Goal: Information Seeking & Learning: Learn about a topic

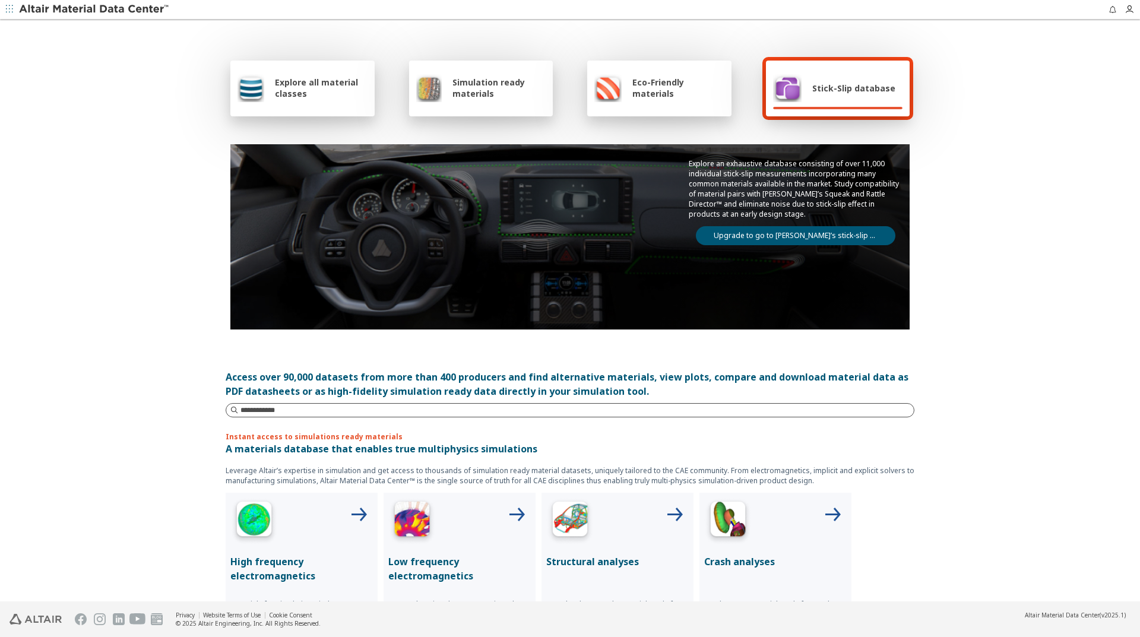
click at [340, 411] on input at bounding box center [576, 410] width 673 height 12
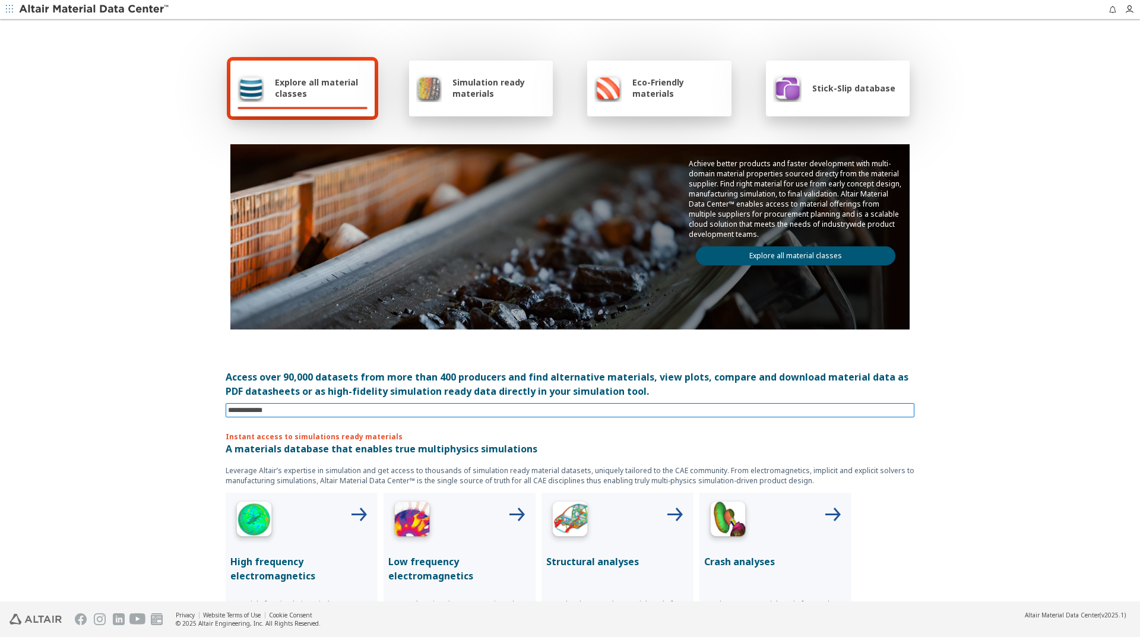
click at [261, 407] on input at bounding box center [571, 410] width 686 height 13
click at [315, 77] on span "Explore all material classes" at bounding box center [321, 88] width 93 height 23
click at [275, 87] on span "Explore all material classes" at bounding box center [321, 88] width 93 height 23
click at [465, 88] on span "Simulation ready materials" at bounding box center [498, 88] width 93 height 23
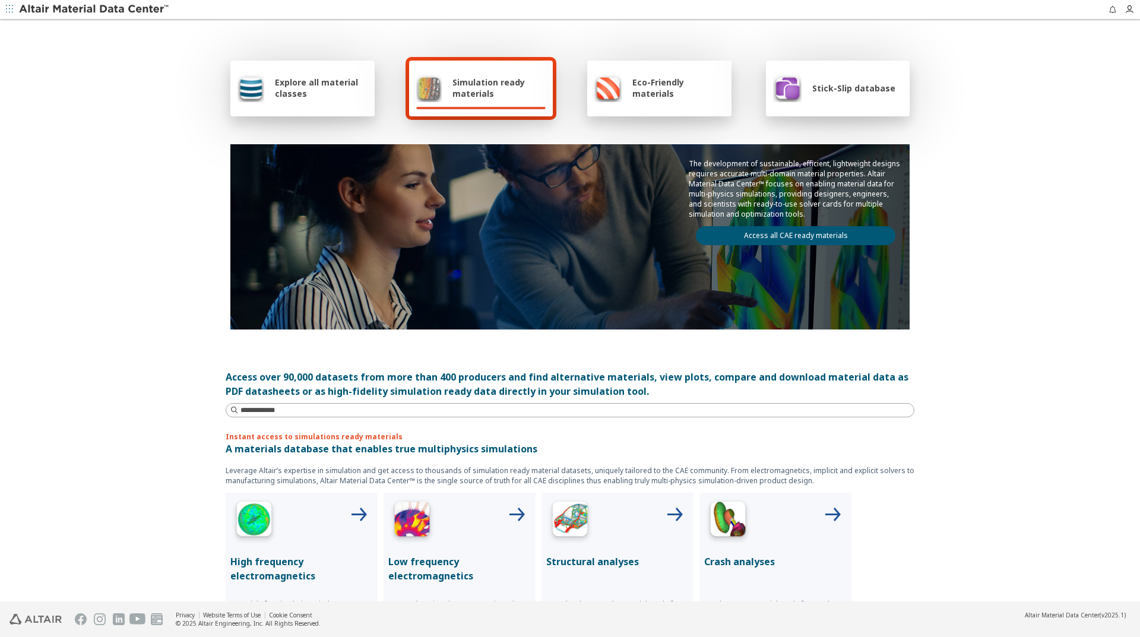
click at [624, 90] on div "Eco-Friendly materials" at bounding box center [659, 88] width 130 height 28
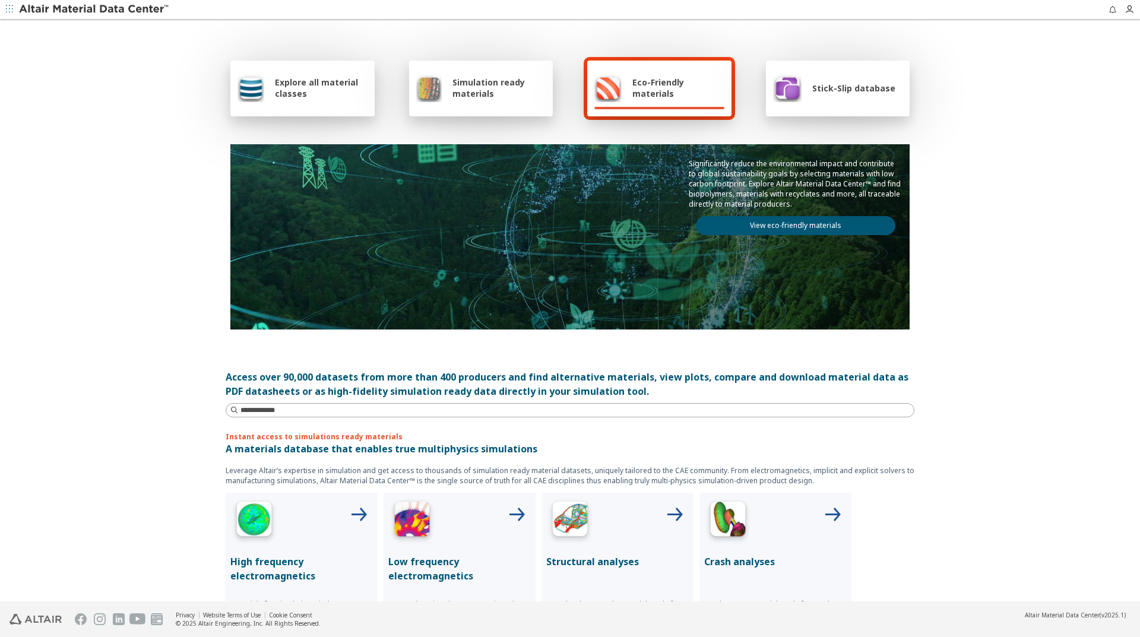
click at [12, 11] on icon "button" at bounding box center [9, 8] width 7 height 7
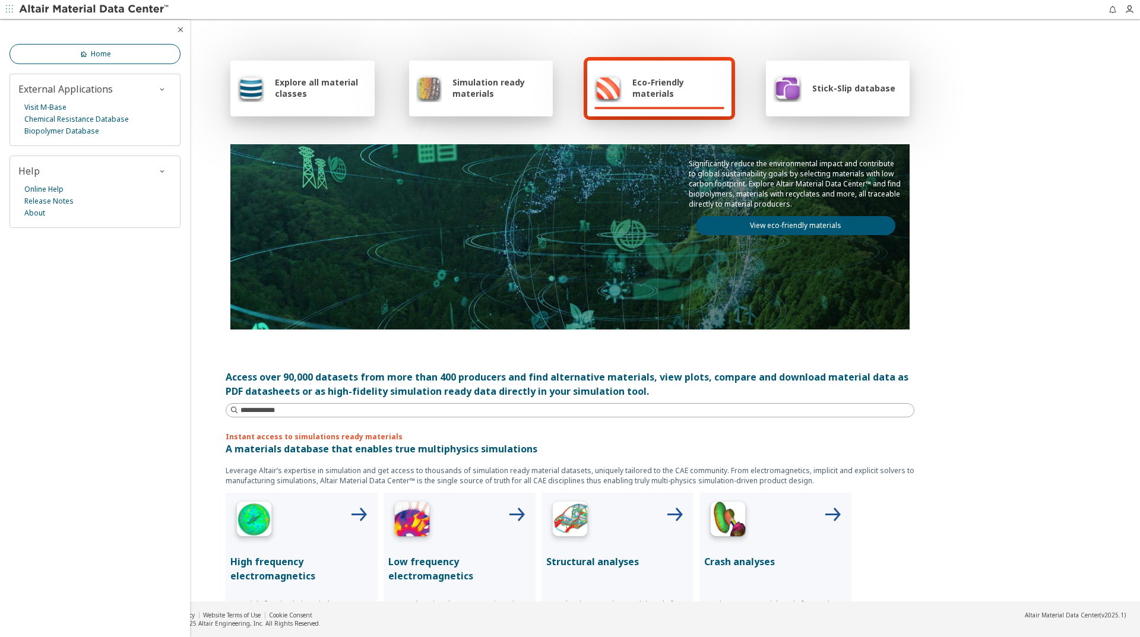
click at [94, 50] on span "Home" at bounding box center [101, 53] width 20 height 9
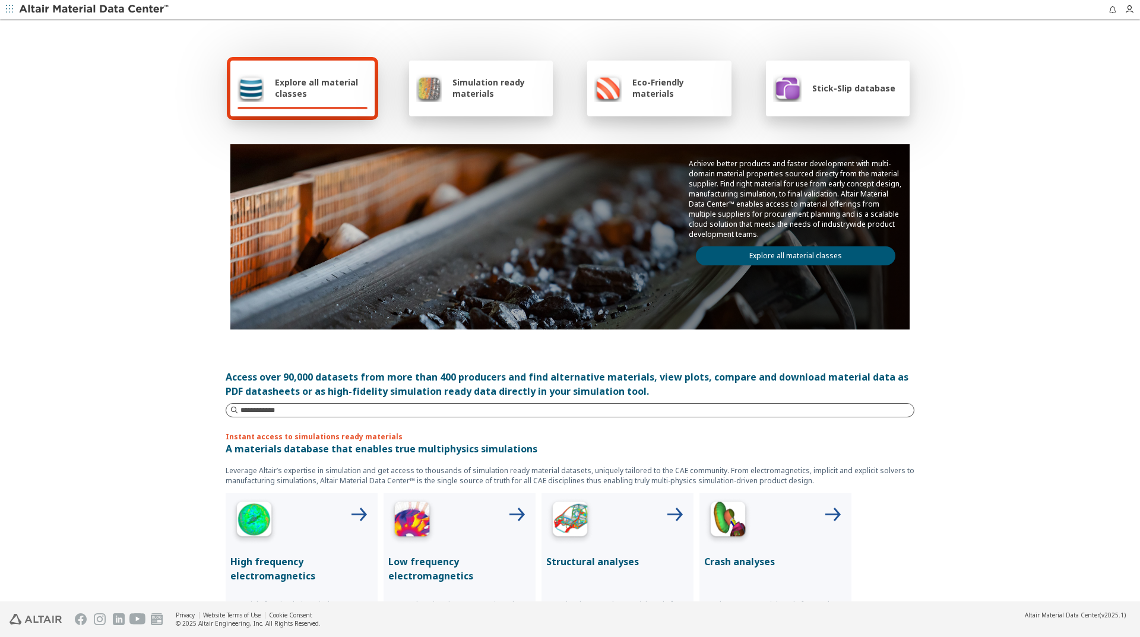
click at [277, 410] on input at bounding box center [576, 410] width 673 height 12
type input "*****"
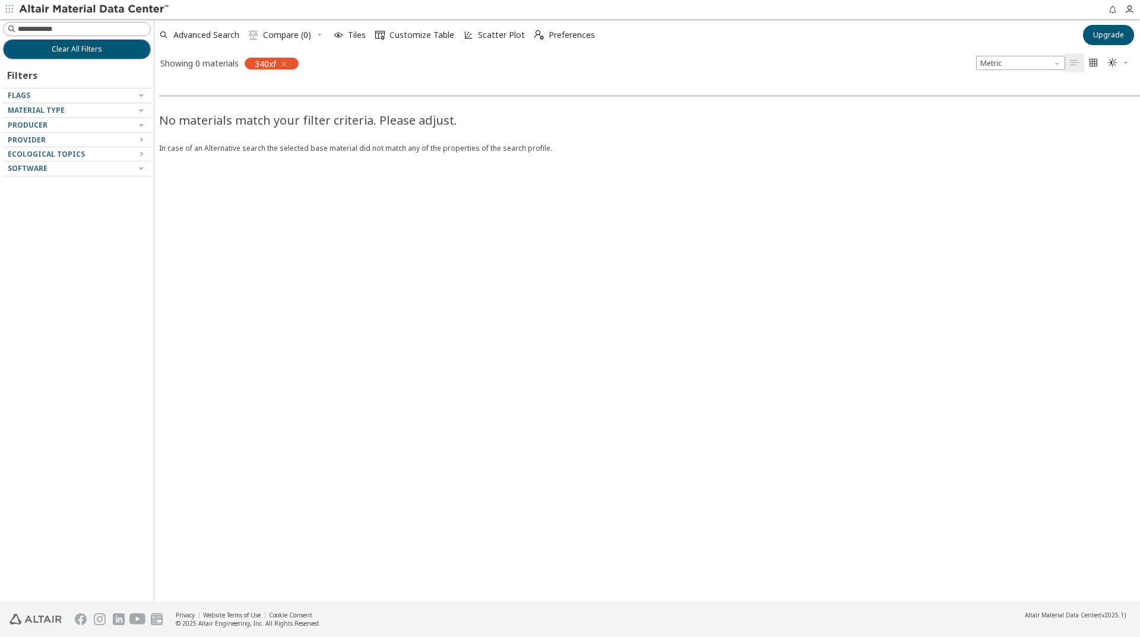
click at [284, 63] on icon "button" at bounding box center [283, 63] width 9 height 9
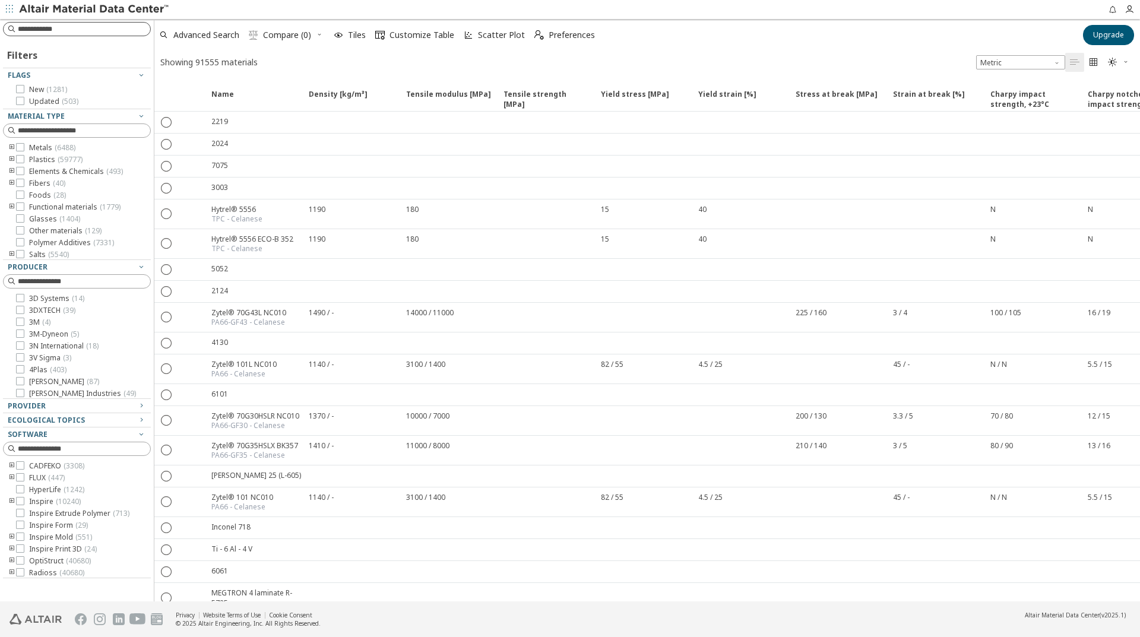
click at [68, 29] on input at bounding box center [84, 29] width 132 height 12
type input "****"
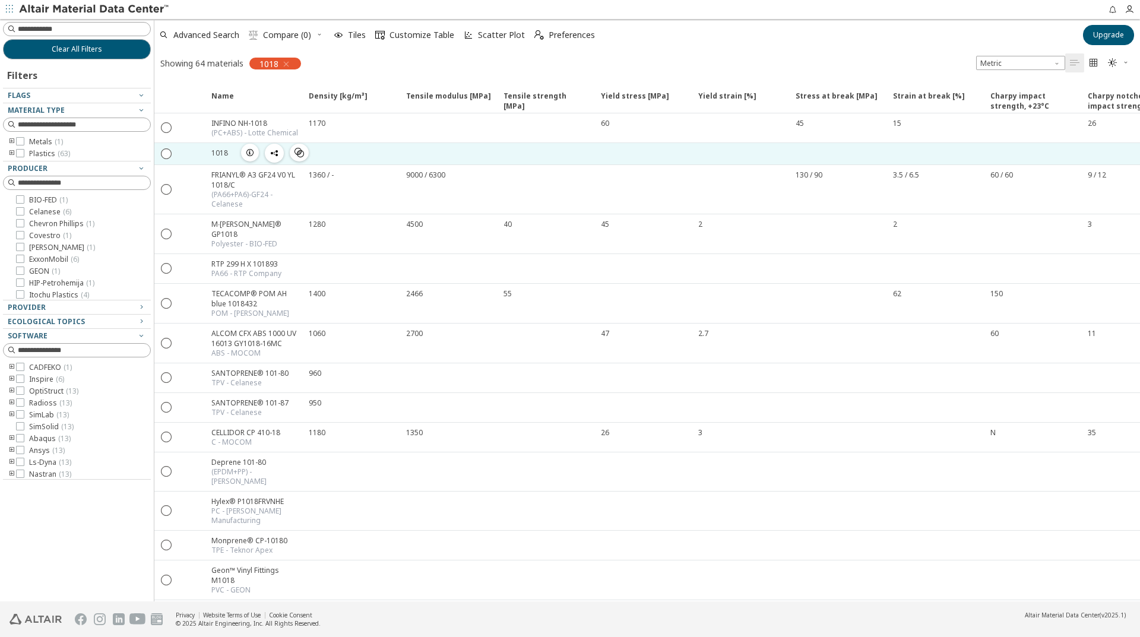
click at [251, 154] on icon "button" at bounding box center [249, 152] width 9 height 9
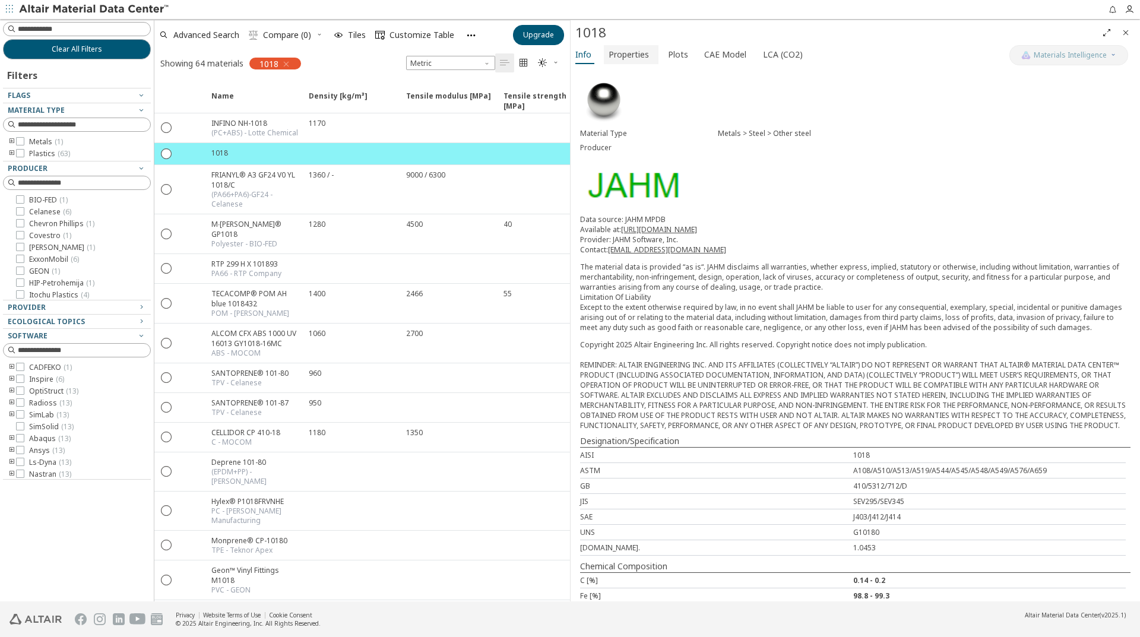
click at [626, 58] on span "Properties" at bounding box center [629, 54] width 40 height 19
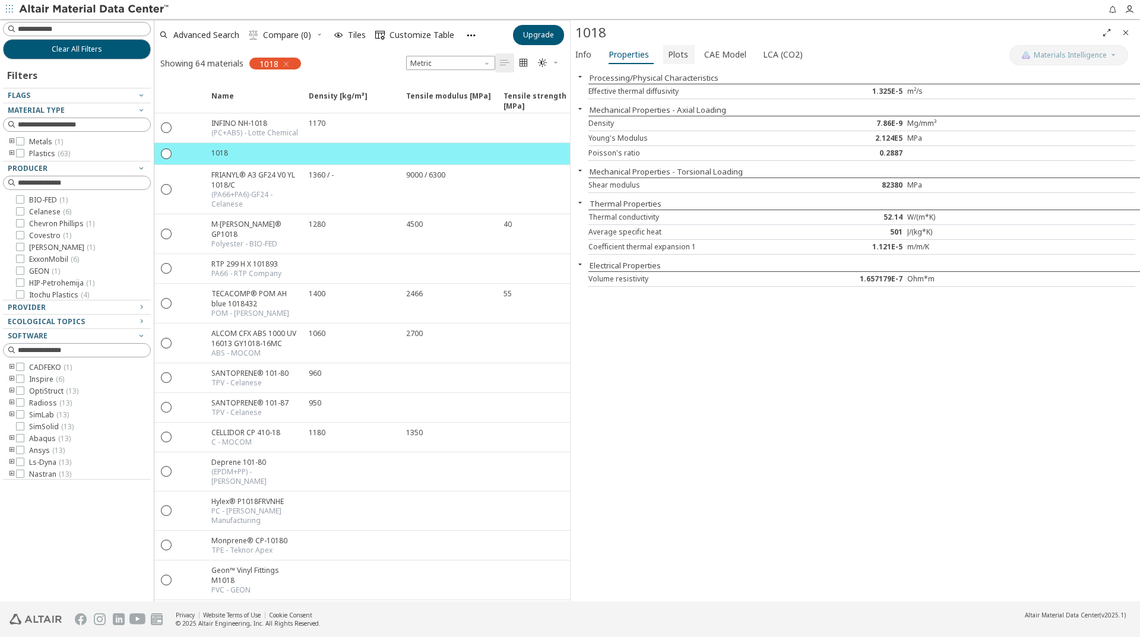
click at [671, 55] on span "Plots" at bounding box center [678, 54] width 20 height 19
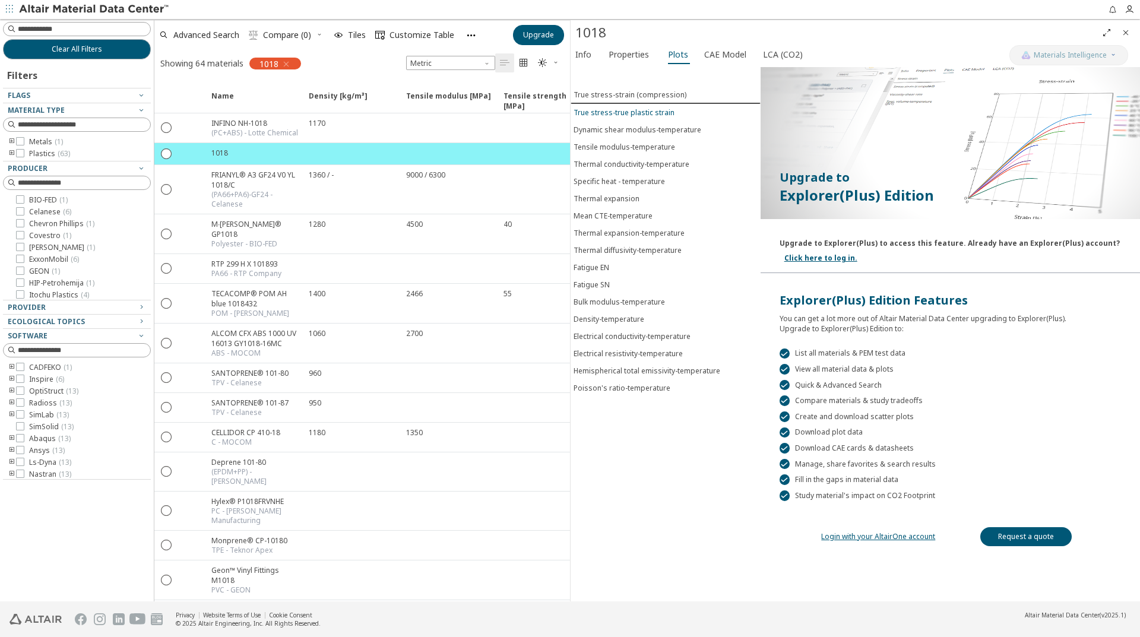
click at [639, 109] on div "True stress-true plastic strain" at bounding box center [624, 112] width 101 height 10
click at [640, 95] on div "True stress-strain (compression)" at bounding box center [630, 95] width 113 height 10
click at [640, 112] on div "True stress-true plastic strain" at bounding box center [624, 112] width 101 height 10
click at [719, 58] on span "CAE Model" at bounding box center [725, 54] width 42 height 19
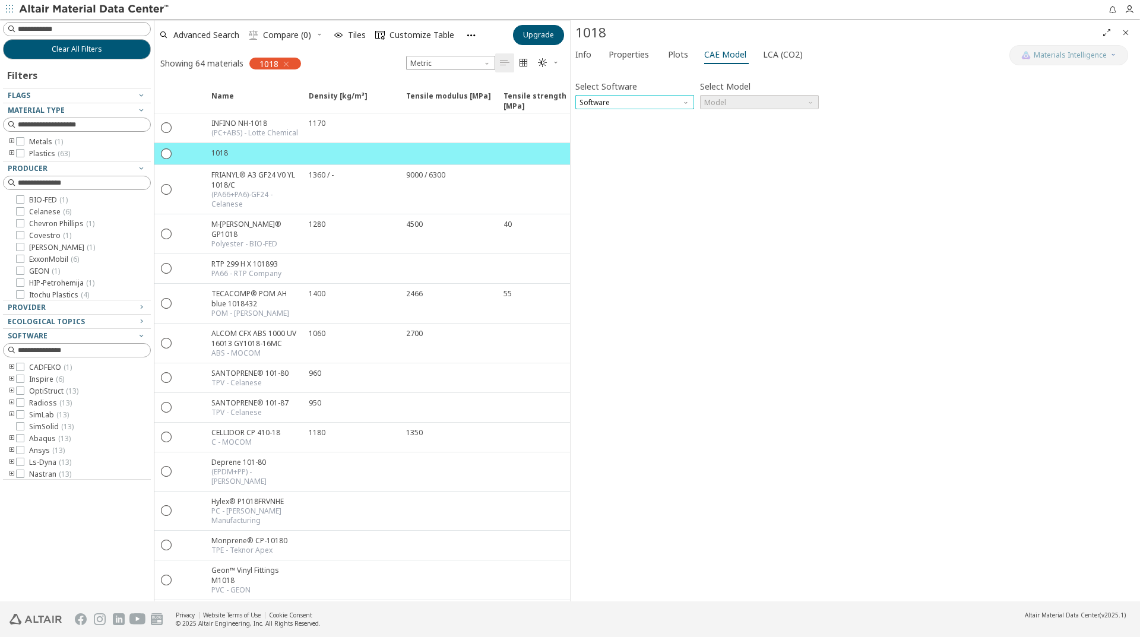
click at [674, 97] on span "Software" at bounding box center [634, 102] width 119 height 14
click at [613, 199] on span "Ls-Dyna" at bounding box center [634, 202] width 109 height 8
click at [754, 102] on span "Model" at bounding box center [759, 102] width 119 height 14
click at [715, 131] on span "Mat24" at bounding box center [715, 130] width 21 height 9
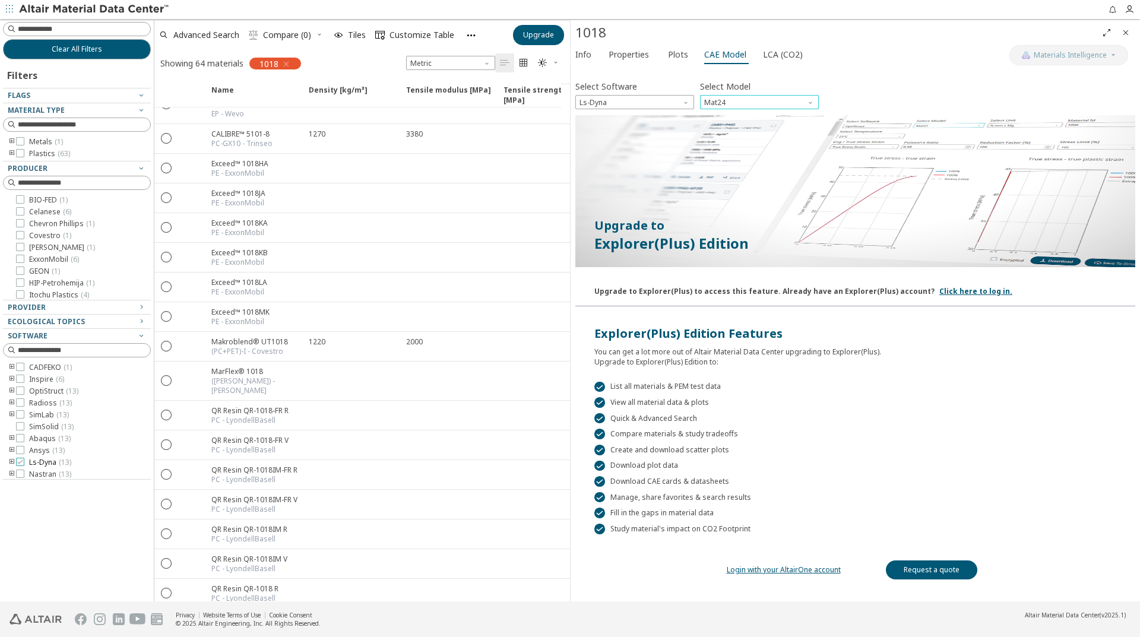
scroll to position [14, 0]
click at [36, 445] on span "Ls-Dyna ( 13 )" at bounding box center [50, 447] width 42 height 9
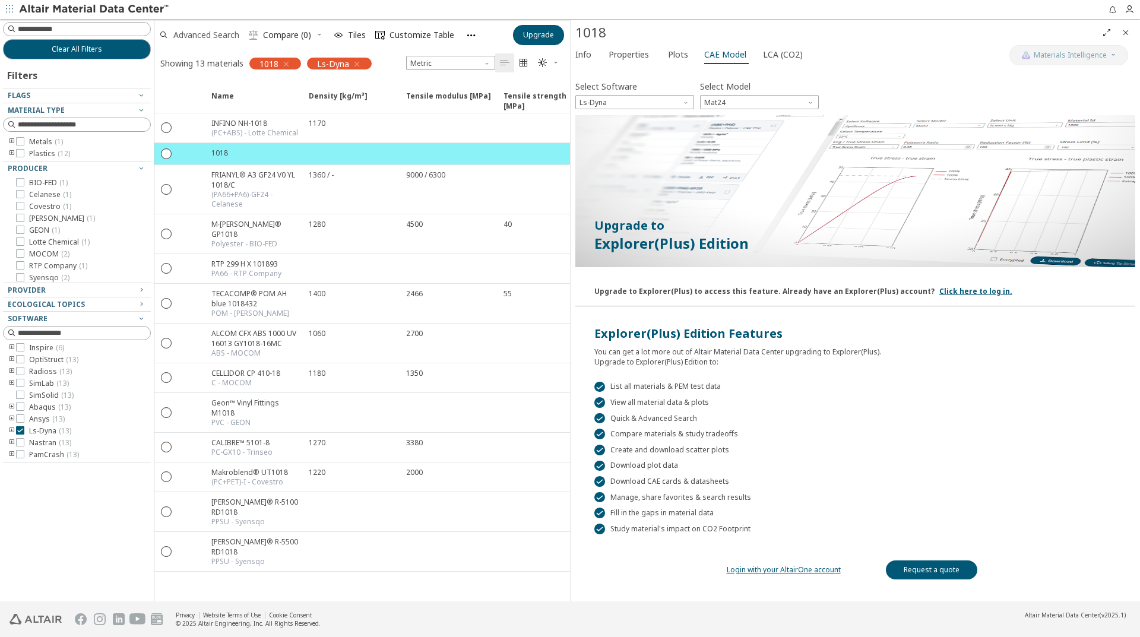
click at [204, 34] on span "Advanced Search" at bounding box center [206, 35] width 66 height 8
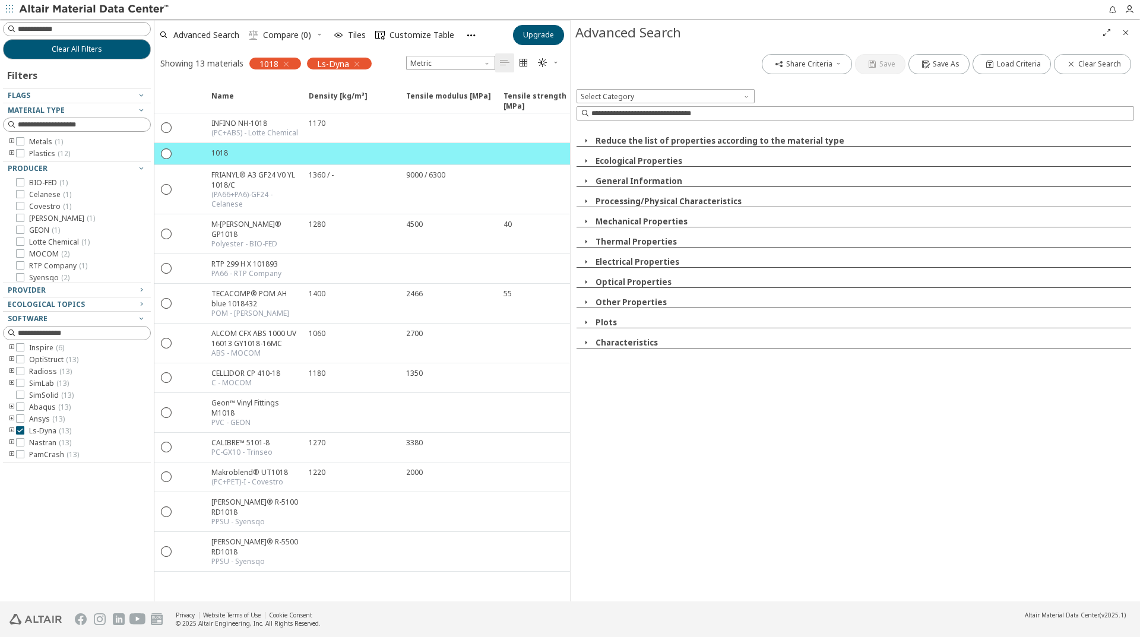
click at [586, 224] on icon "button" at bounding box center [585, 221] width 9 height 9
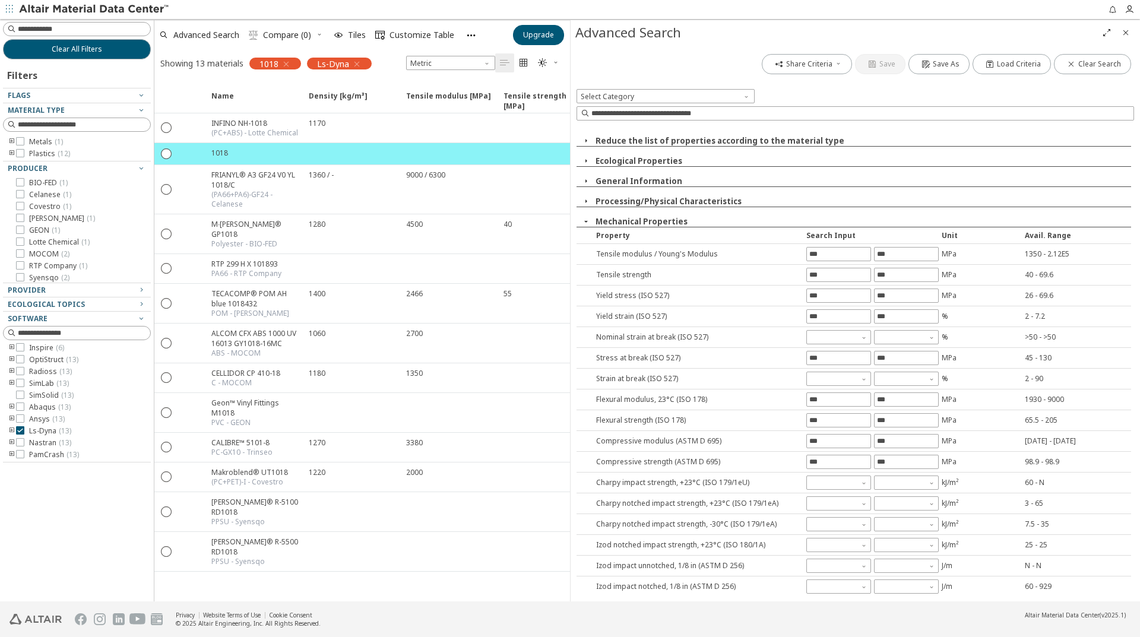
click at [1123, 33] on icon "Close" at bounding box center [1125, 32] width 9 height 9
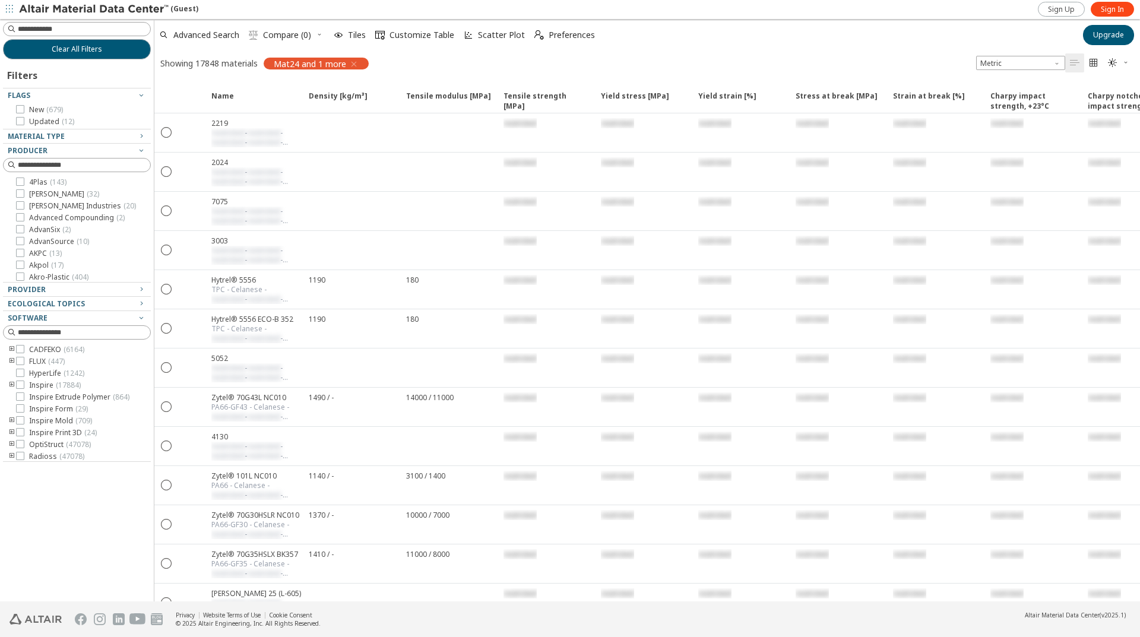
scroll to position [145, 0]
